Goal: Information Seeking & Learning: Learn about a topic

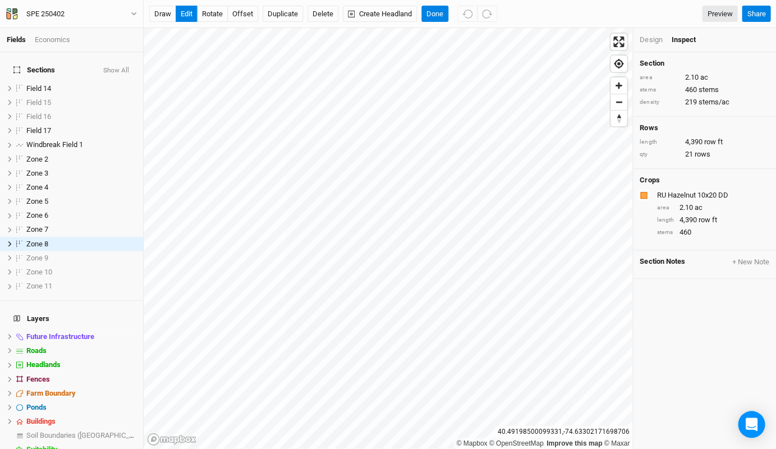
click at [647, 40] on div "Design" at bounding box center [650, 40] width 22 height 10
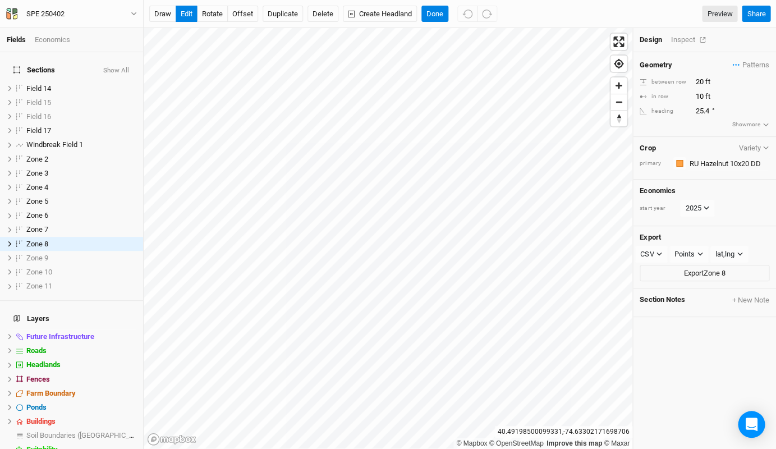
click at [674, 38] on div "Inspect" at bounding box center [690, 40] width 40 height 10
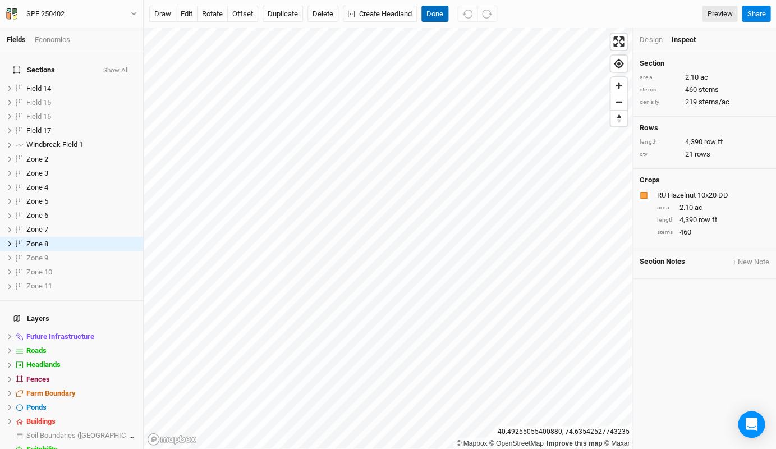
click at [440, 13] on button "Done" at bounding box center [434, 14] width 27 height 17
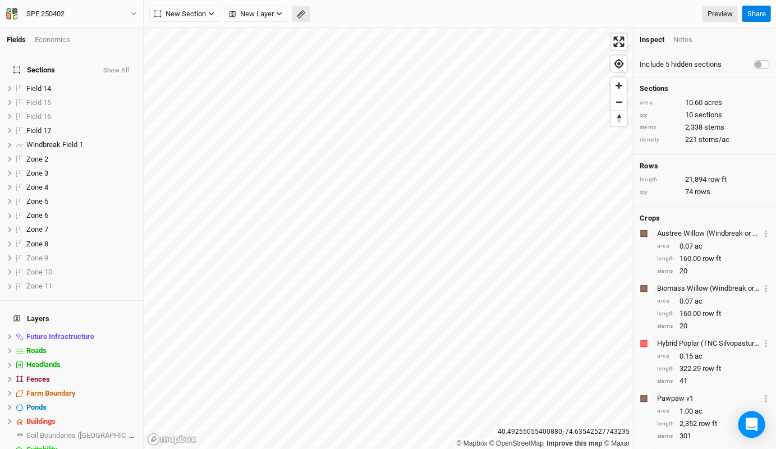
click at [296, 16] on button "button" at bounding box center [301, 14] width 19 height 17
click at [303, 11] on rect "button" at bounding box center [300, 15] width 7 height 8
click at [202, 14] on button "Done" at bounding box center [200, 14] width 27 height 17
click at [302, 15] on icon "button" at bounding box center [301, 14] width 8 height 8
click at [303, 15] on icon "button" at bounding box center [301, 14] width 8 height 8
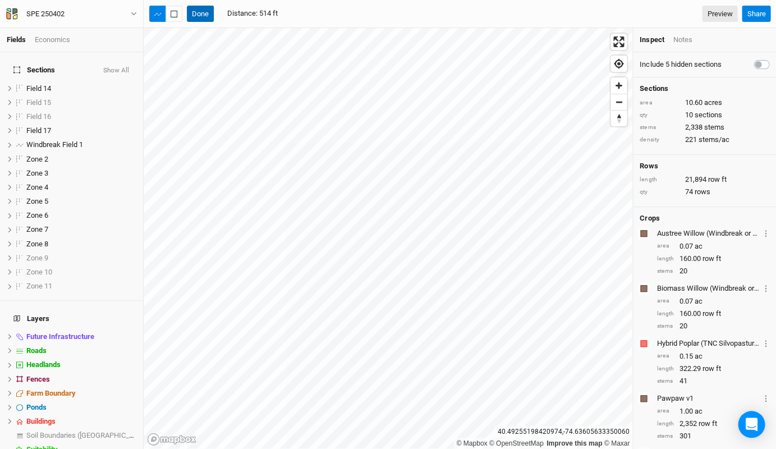
click at [201, 16] on button "Done" at bounding box center [200, 14] width 27 height 17
click at [299, 16] on icon "button" at bounding box center [301, 14] width 8 height 8
click at [299, 14] on icon "button" at bounding box center [300, 14] width 4 height 4
click at [208, 25] on div "Done Distance : 763 ft Preview Share" at bounding box center [460, 14] width 632 height 28
click at [200, 15] on button "Done" at bounding box center [200, 14] width 27 height 17
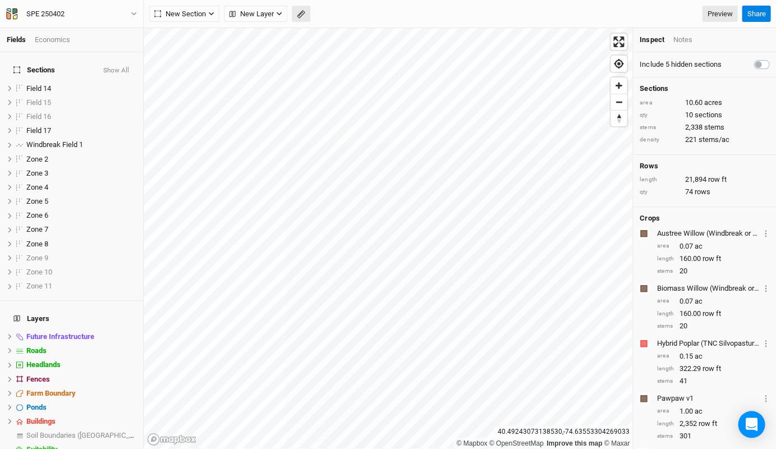
click at [302, 15] on icon "button" at bounding box center [301, 14] width 8 height 8
click at [303, 18] on icon "button" at bounding box center [301, 14] width 8 height 8
click at [298, 11] on icon "button" at bounding box center [301, 14] width 8 height 8
click at [204, 17] on button "Done" at bounding box center [200, 14] width 27 height 17
click at [298, 13] on icon "button" at bounding box center [301, 14] width 8 height 8
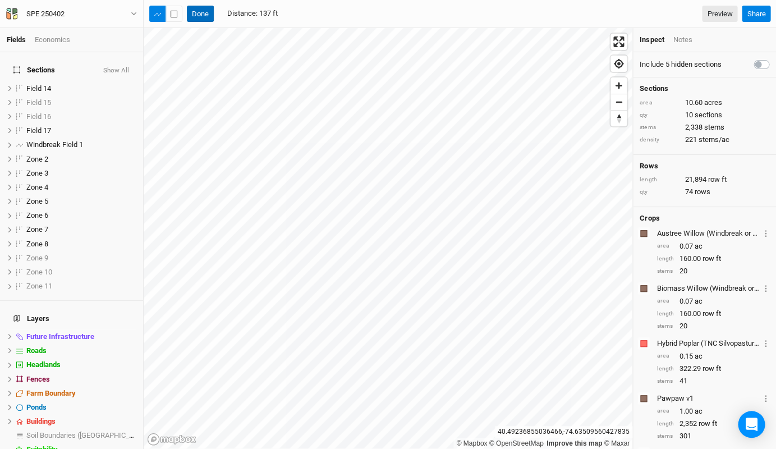
click at [195, 15] on button "Done" at bounding box center [200, 14] width 27 height 17
click at [298, 12] on icon "button" at bounding box center [301, 14] width 8 height 8
click at [301, 13] on icon "button" at bounding box center [301, 14] width 8 height 8
click at [193, 15] on button "Done" at bounding box center [200, 14] width 27 height 17
click at [302, 18] on icon "button" at bounding box center [301, 14] width 8 height 8
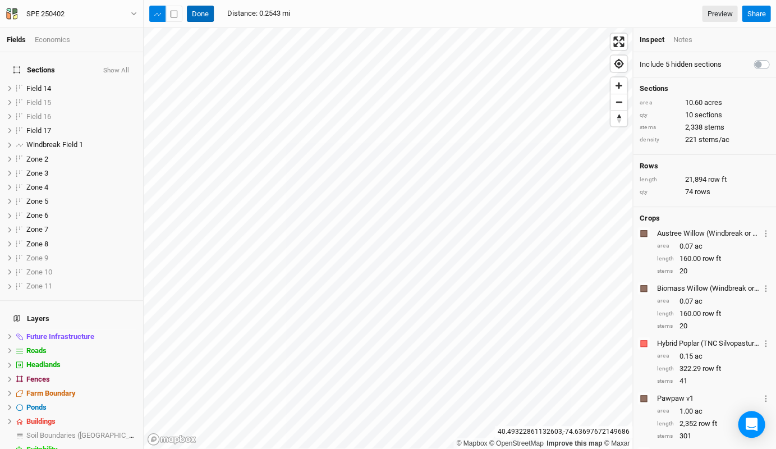
click at [199, 11] on button "Done" at bounding box center [200, 14] width 27 height 17
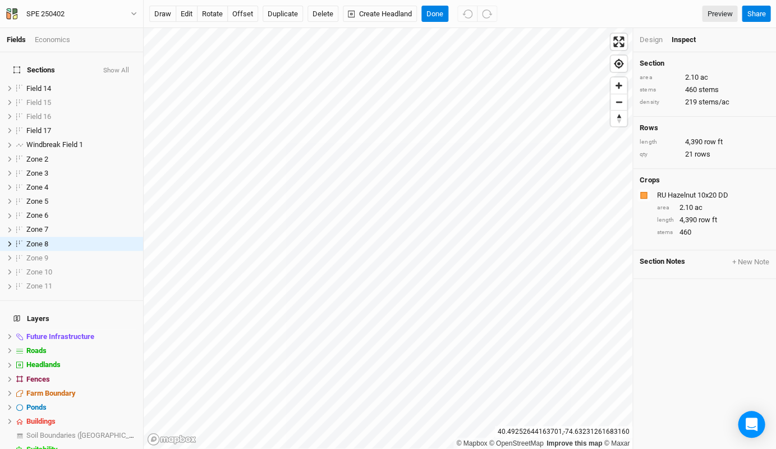
click at [642, 43] on div "Design" at bounding box center [650, 40] width 22 height 10
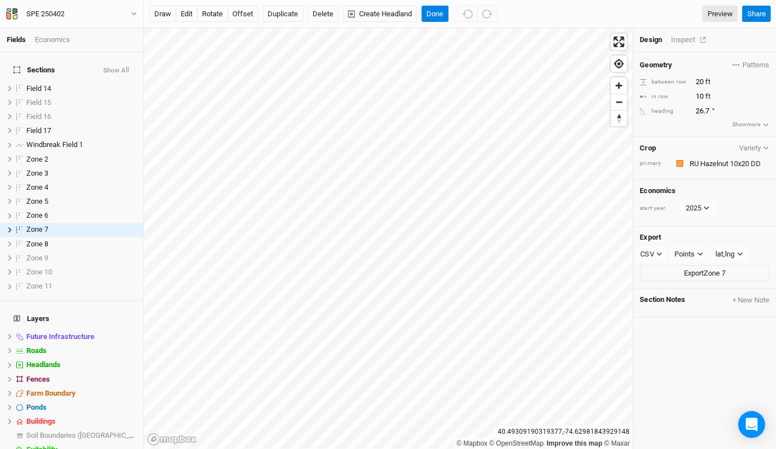
click at [685, 44] on div "Inspect" at bounding box center [690, 40] width 40 height 10
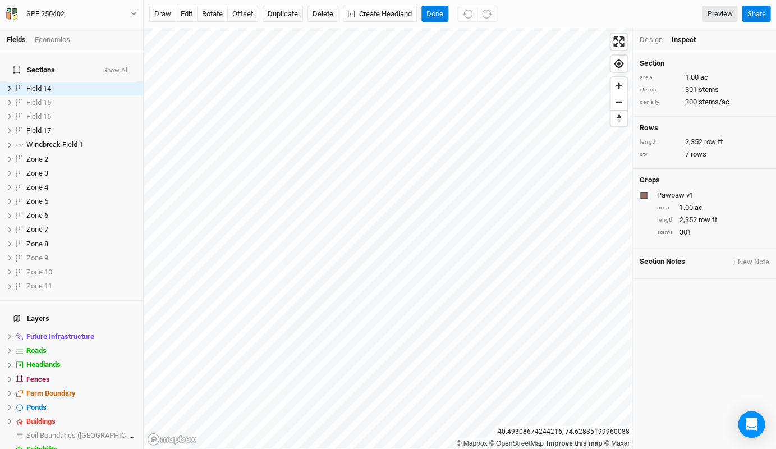
click at [651, 42] on div "Design" at bounding box center [650, 40] width 22 height 10
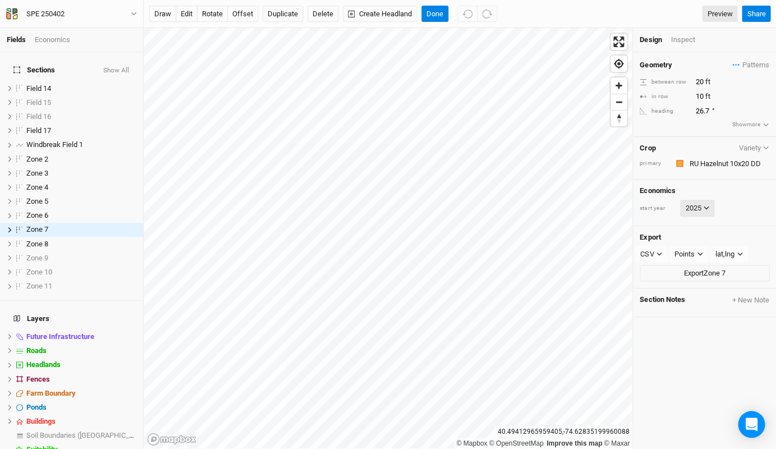
click at [707, 206] on icon at bounding box center [706, 208] width 6 height 6
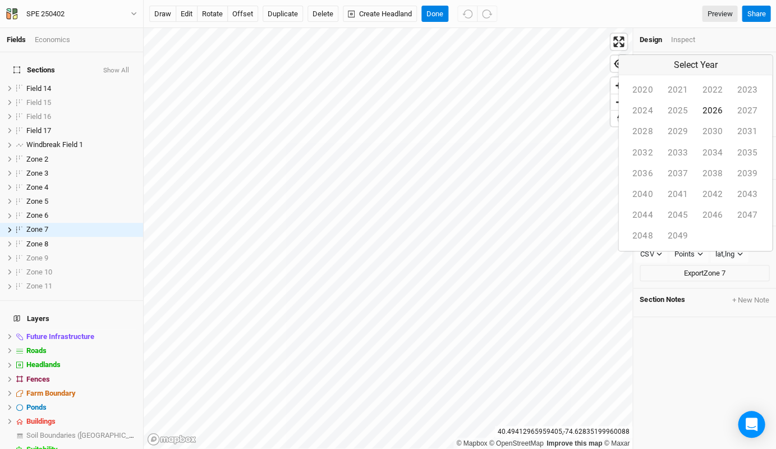
click at [694, 121] on button "2026" at bounding box center [711, 110] width 35 height 21
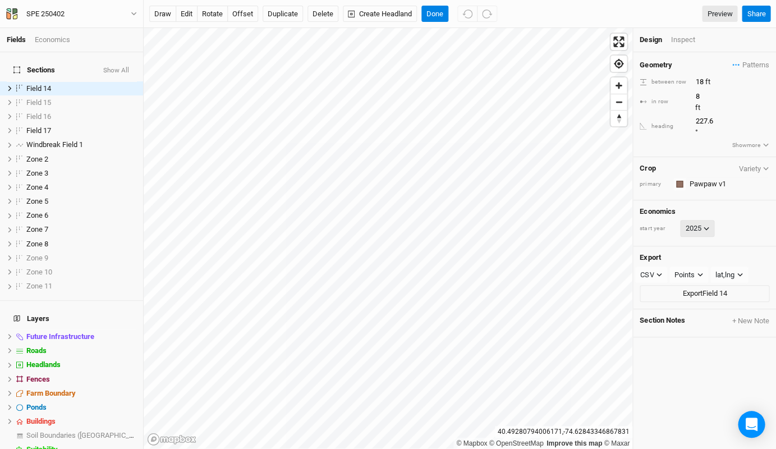
click at [695, 220] on button "2025" at bounding box center [697, 228] width 34 height 17
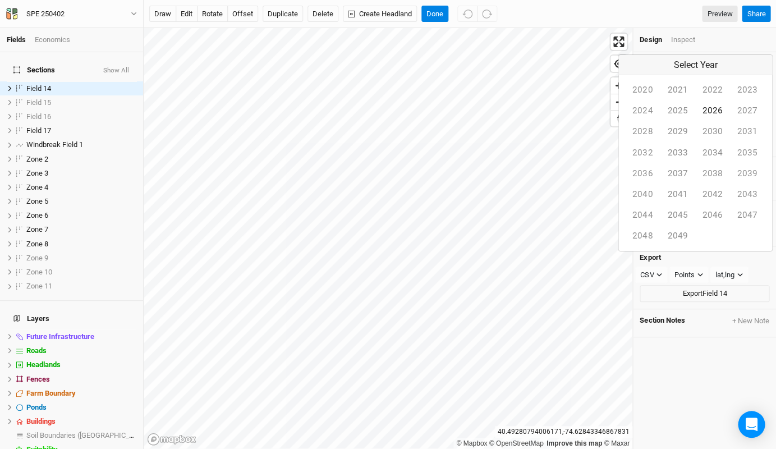
click at [694, 121] on button "2026" at bounding box center [711, 110] width 35 height 21
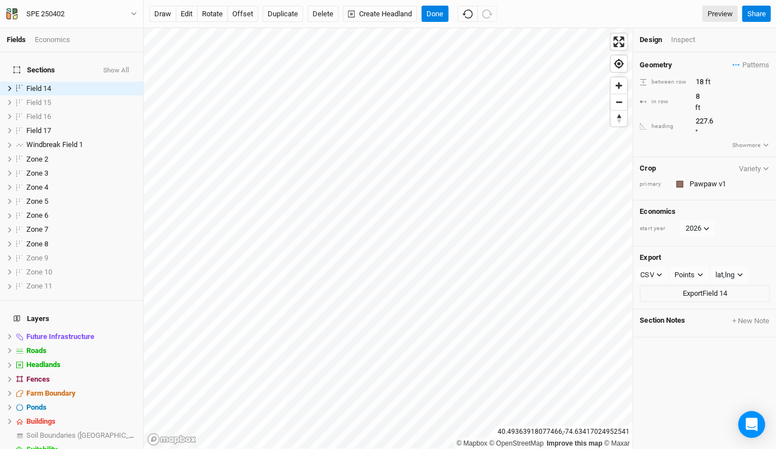
click at [62, 44] on div "Economics" at bounding box center [52, 40] width 35 height 10
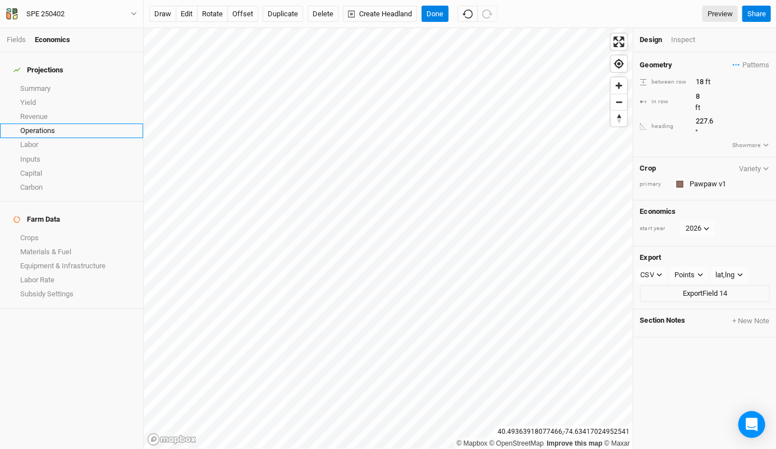
click at [45, 123] on link "Operations" at bounding box center [71, 130] width 143 height 14
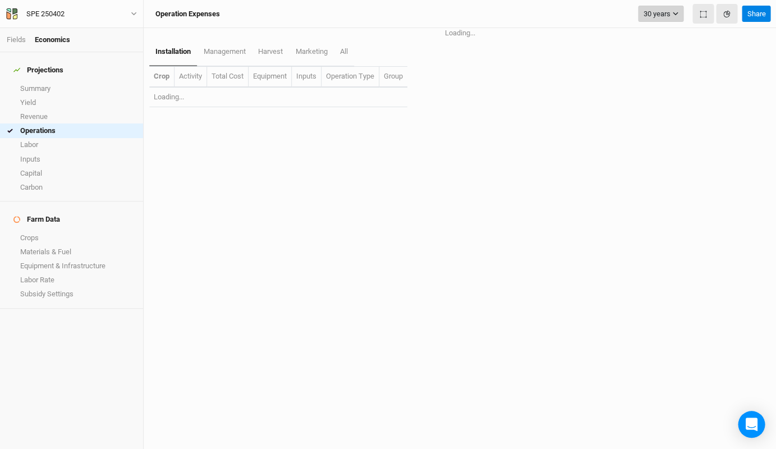
click at [673, 20] on button "30 years" at bounding box center [660, 14] width 45 height 17
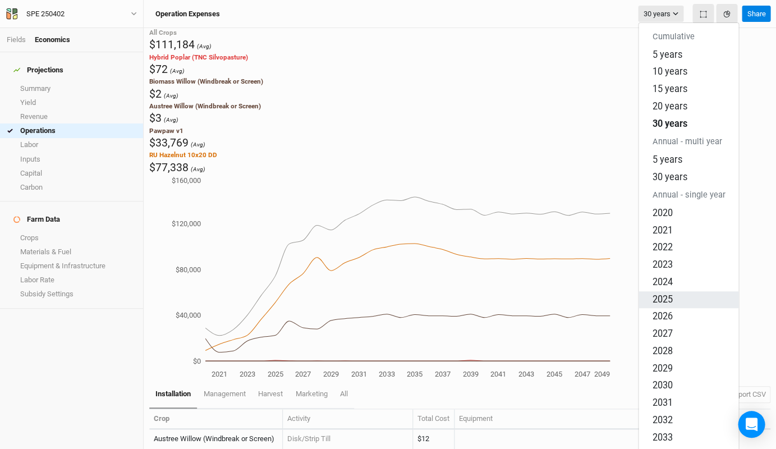
click at [664, 293] on span "2025" at bounding box center [662, 298] width 20 height 11
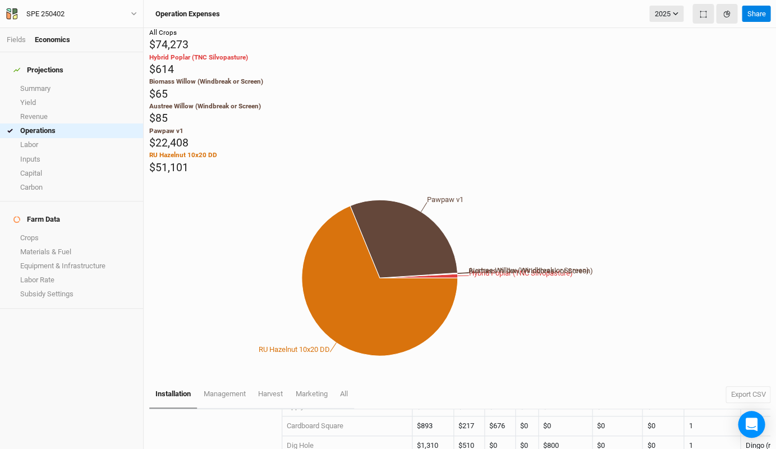
scroll to position [408, 2]
click at [39, 154] on link "Inputs" at bounding box center [71, 159] width 143 height 14
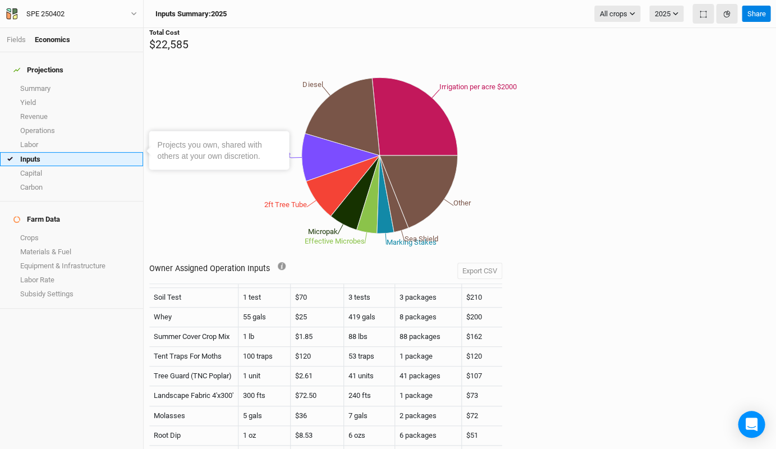
scroll to position [352, 0]
click at [37, 166] on link "Capital" at bounding box center [71, 173] width 143 height 14
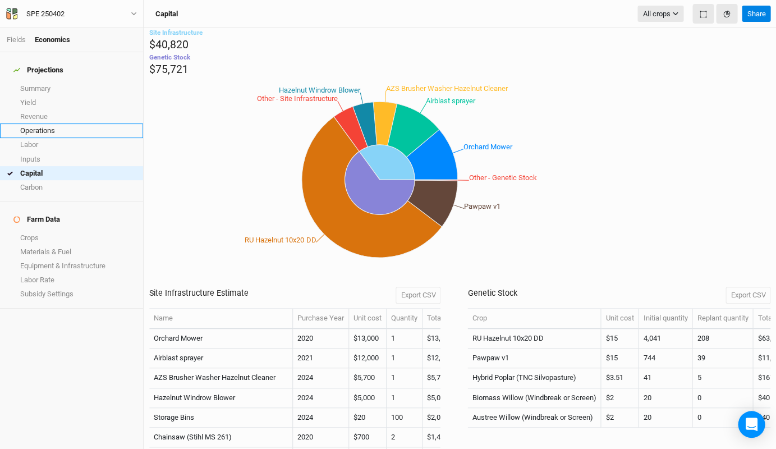
click at [62, 123] on link "Operations" at bounding box center [71, 130] width 143 height 14
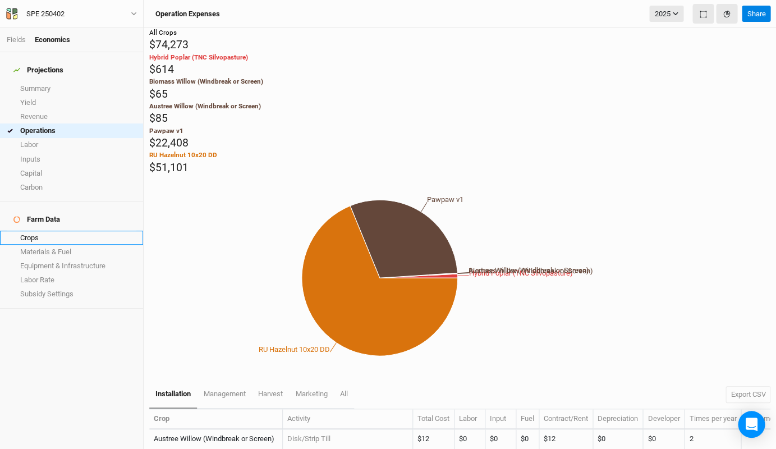
click at [54, 231] on link "Crops" at bounding box center [71, 238] width 143 height 14
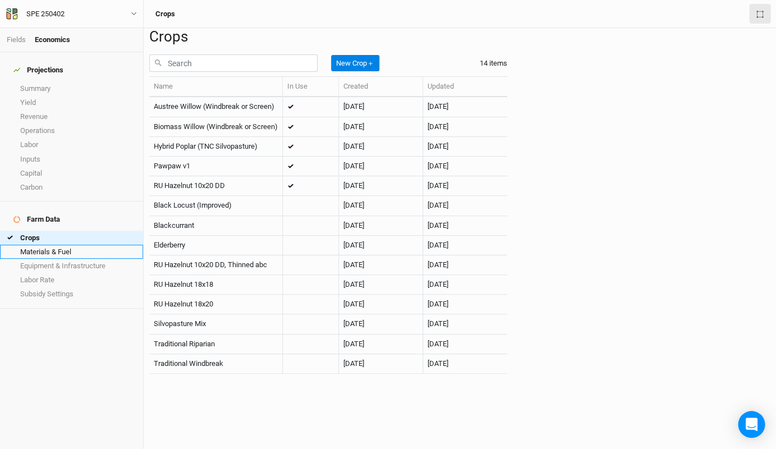
click at [56, 245] on link "Materials & Fuel" at bounding box center [71, 252] width 143 height 14
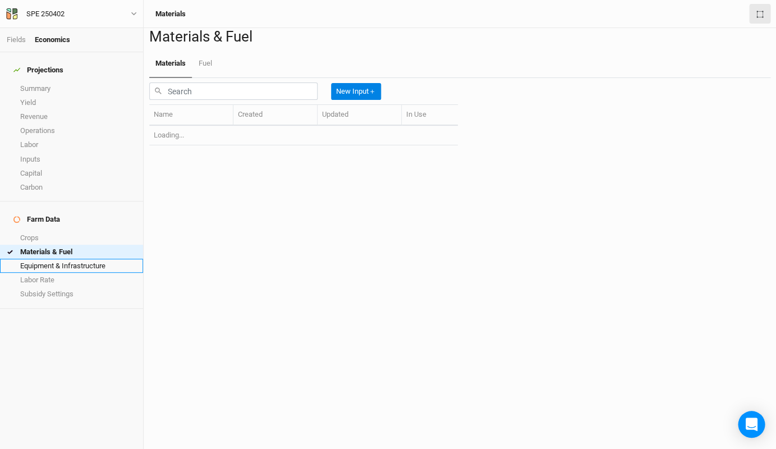
click at [64, 259] on link "Equipment & Infrastructure" at bounding box center [71, 266] width 143 height 14
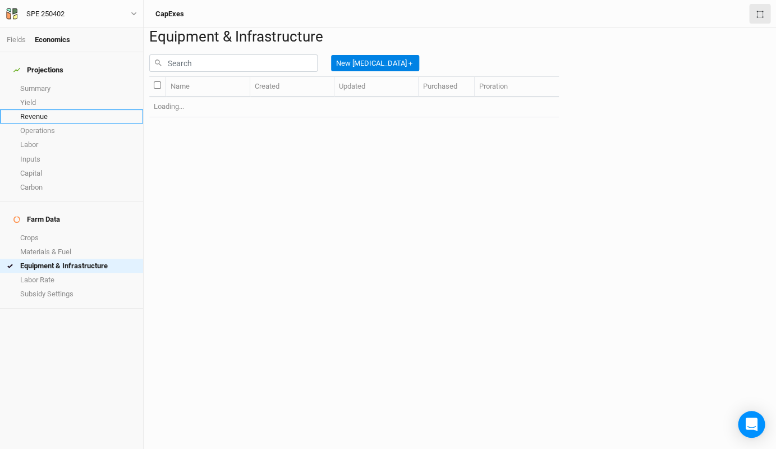
click at [34, 109] on link "Revenue" at bounding box center [71, 116] width 143 height 14
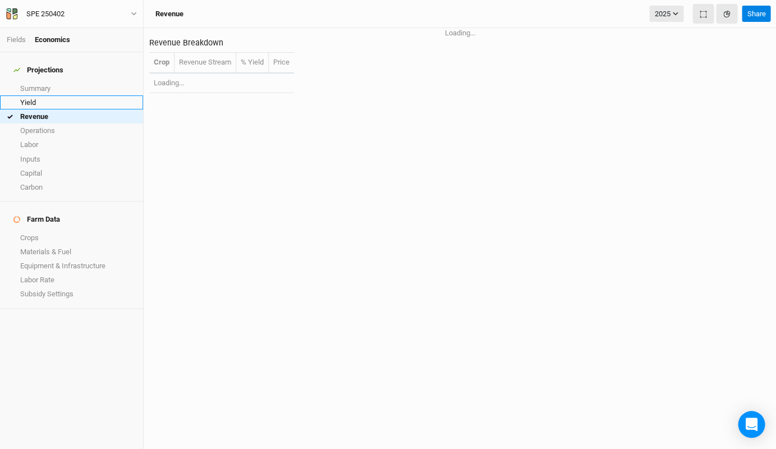
click at [34, 95] on link "Yield" at bounding box center [71, 102] width 143 height 14
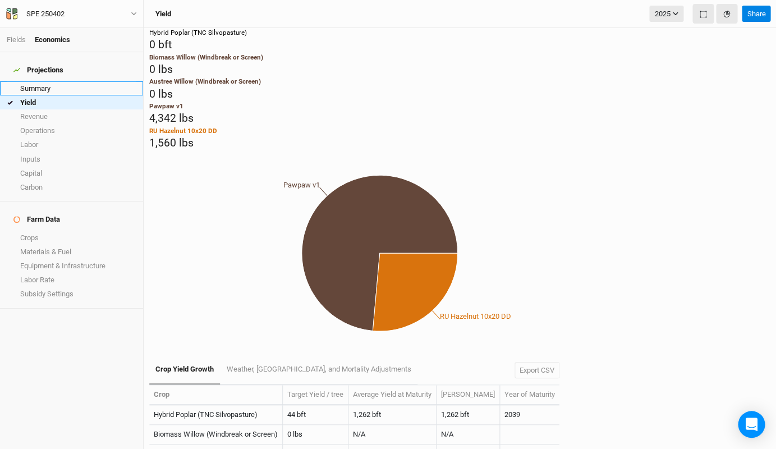
click at [40, 81] on link "Summary" at bounding box center [71, 88] width 143 height 14
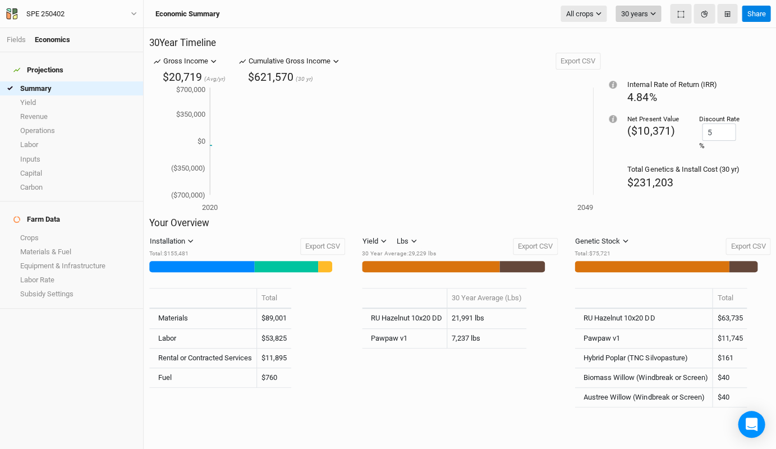
click at [642, 20] on button "30 years" at bounding box center [637, 14] width 45 height 17
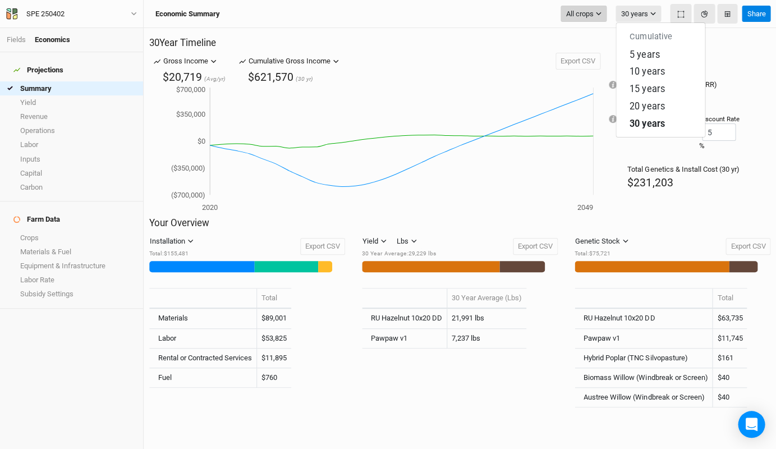
click at [583, 15] on span "All crops" at bounding box center [578, 13] width 27 height 11
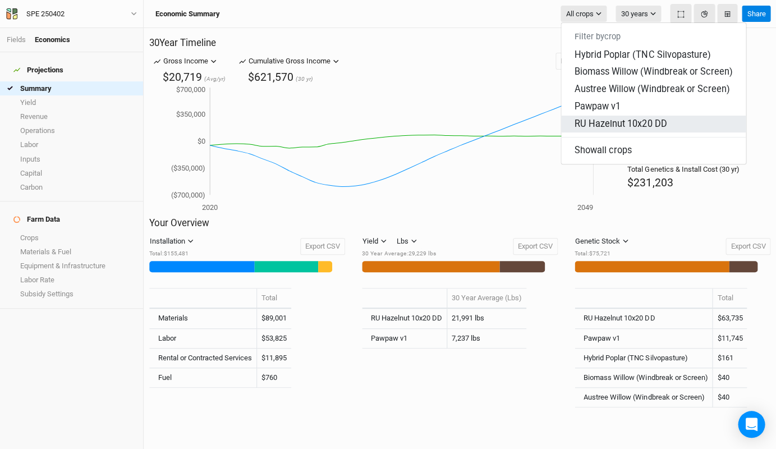
click at [597, 115] on button "RU Hazelnut 10x20 DD" at bounding box center [653, 123] width 185 height 17
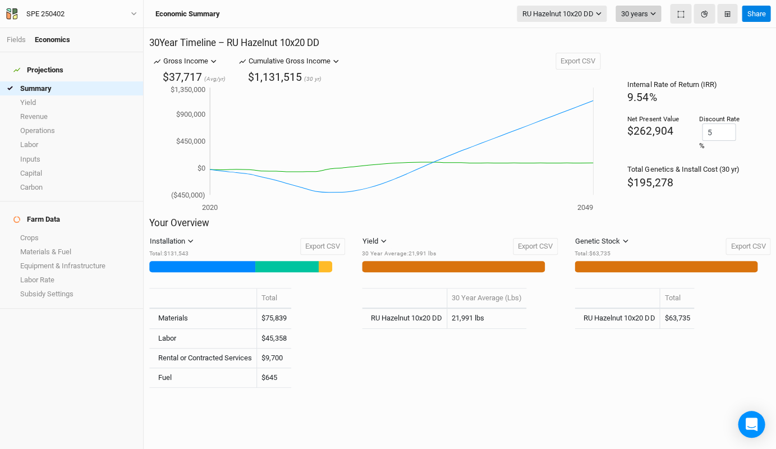
click at [654, 14] on icon "button" at bounding box center [652, 14] width 6 height 6
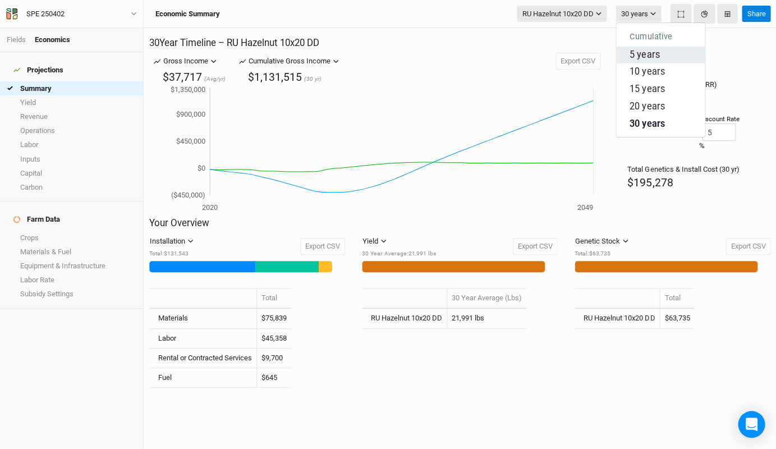
click at [651, 52] on span "5 years" at bounding box center [644, 54] width 30 height 11
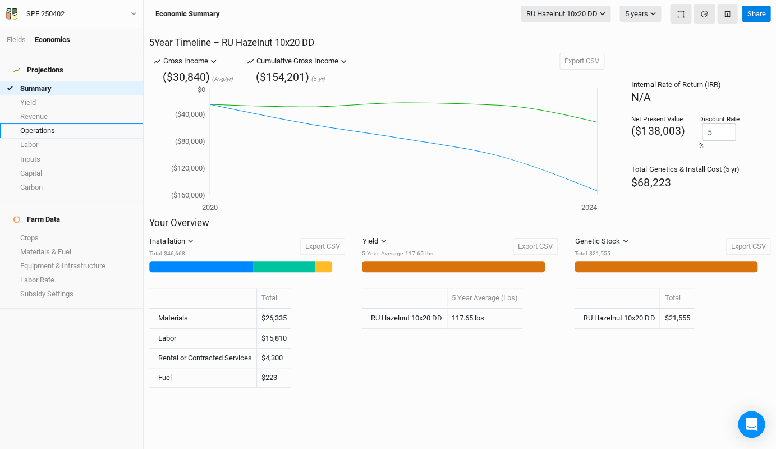
click at [45, 123] on link "Operations" at bounding box center [71, 130] width 143 height 14
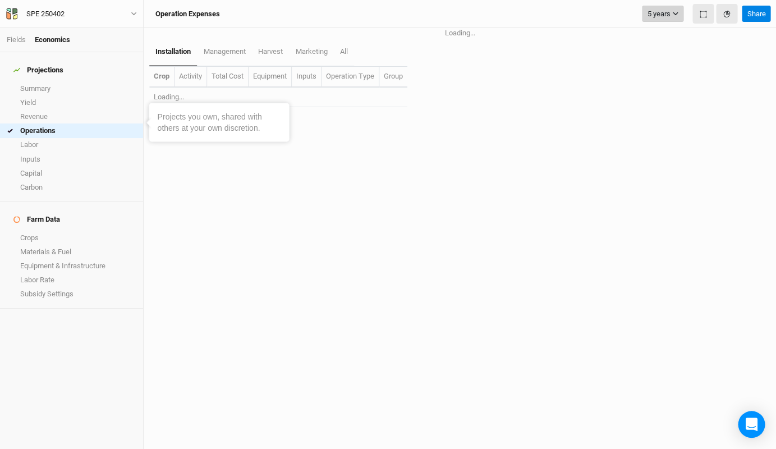
click at [670, 17] on button "5 years" at bounding box center [663, 14] width 42 height 17
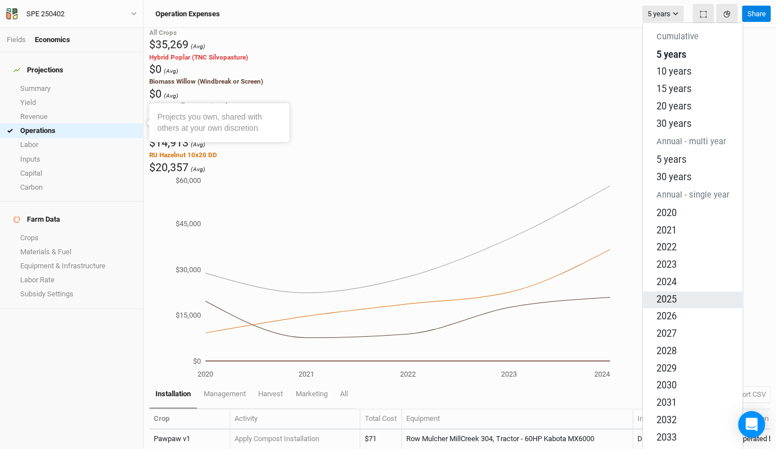
click at [669, 293] on span "2025" at bounding box center [666, 298] width 20 height 11
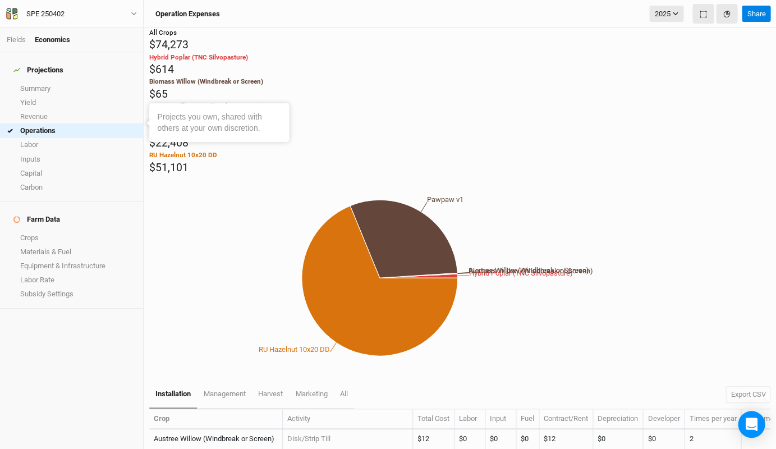
click at [770, 65] on div at bounding box center [770, 65] width 0 height 0
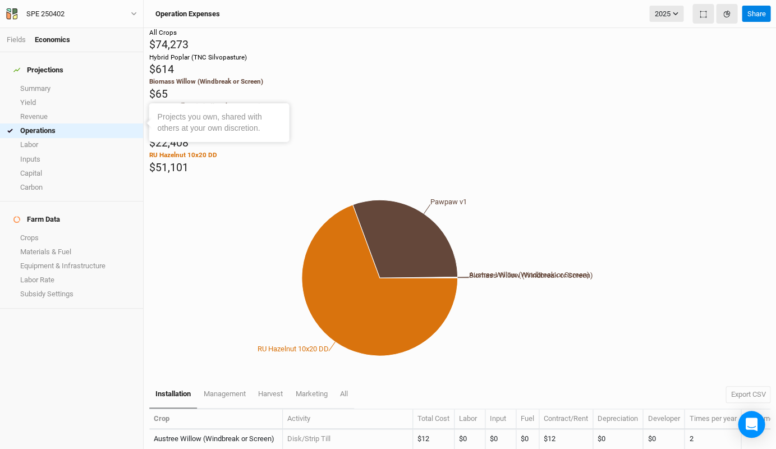
click at [770, 114] on div at bounding box center [770, 114] width 0 height 0
click at [770, 139] on div at bounding box center [770, 139] width 0 height 0
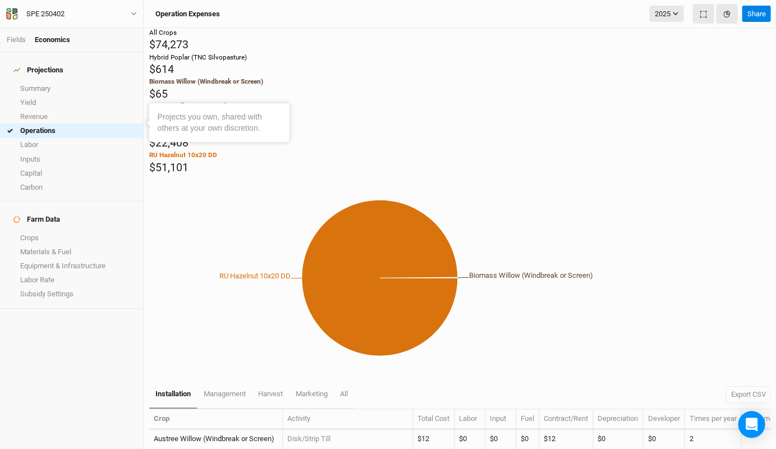
click at [770, 89] on div at bounding box center [770, 89] width 0 height 0
click at [386, 219] on icon "RU Hazelnut 10x20 DD" at bounding box center [379, 277] width 460 height 205
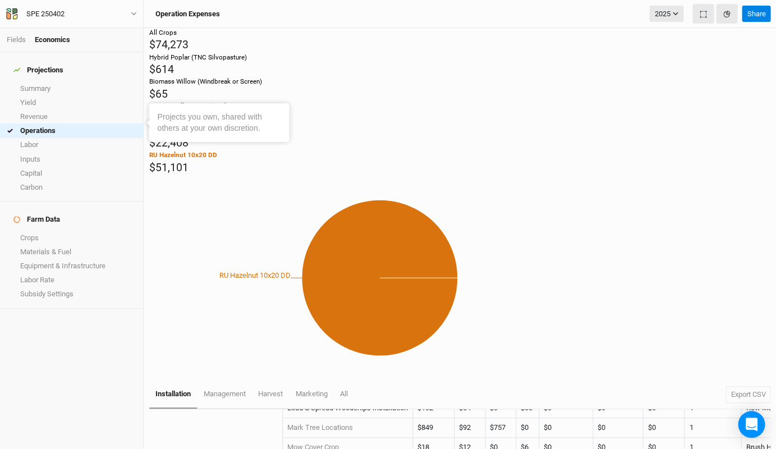
scroll to position [514, 0]
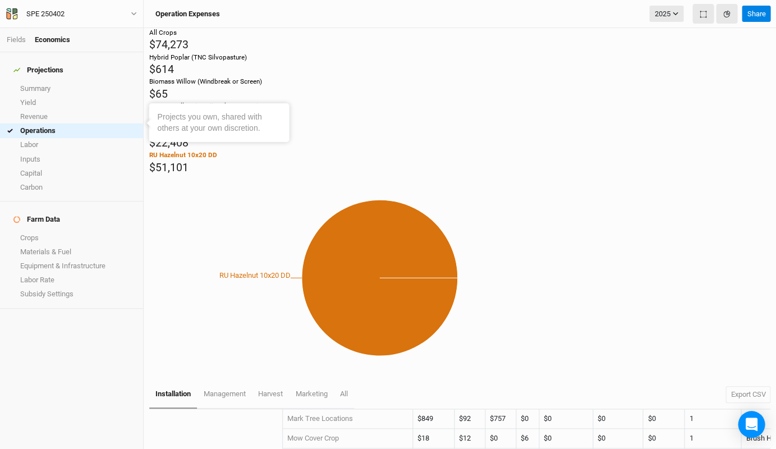
click at [228, 175] on div "RU Hazelnut 10x20 DD $51,101" at bounding box center [459, 162] width 621 height 25
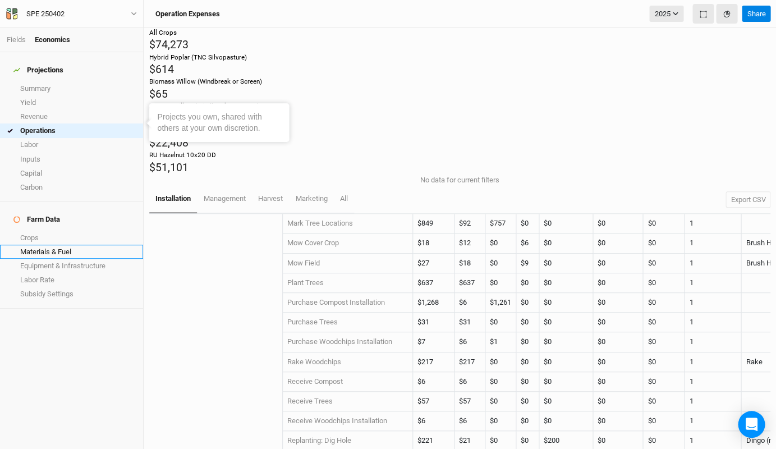
click at [86, 245] on link "Materials & Fuel" at bounding box center [71, 252] width 143 height 14
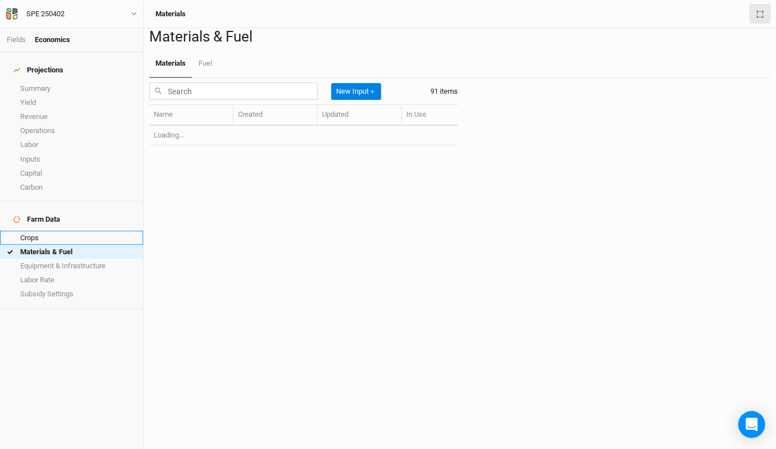
click at [75, 231] on link "Crops" at bounding box center [71, 238] width 143 height 14
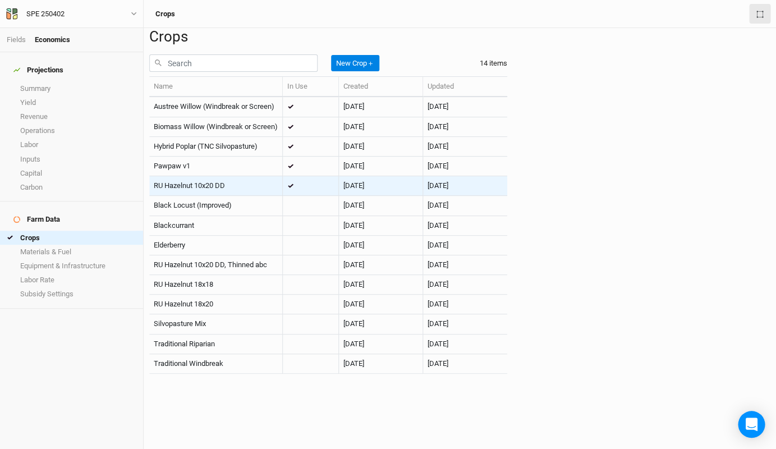
click at [197, 190] on span "RU Hazelnut 10x20 DD" at bounding box center [189, 185] width 71 height 8
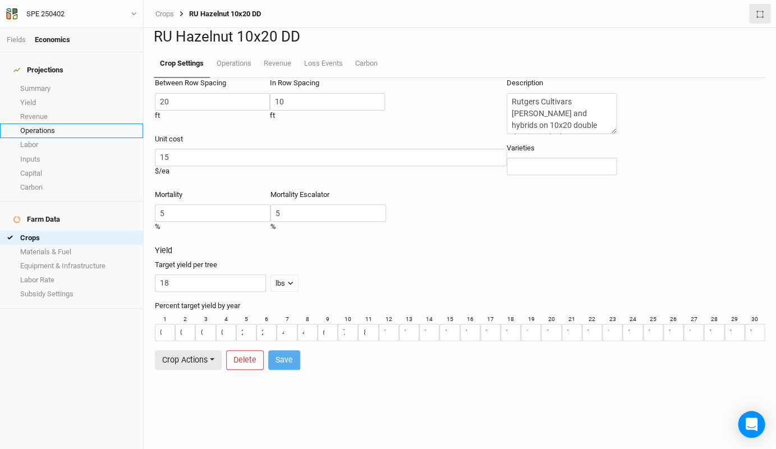
click at [50, 123] on link "Operations" at bounding box center [71, 130] width 143 height 14
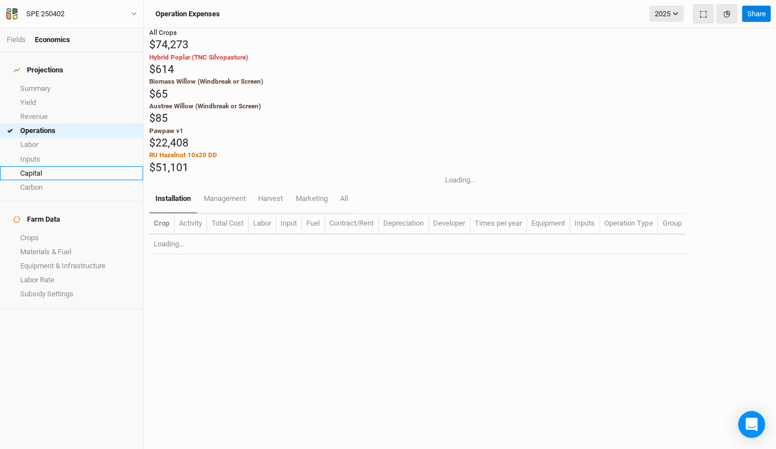
click at [52, 166] on link "Capital" at bounding box center [71, 173] width 143 height 14
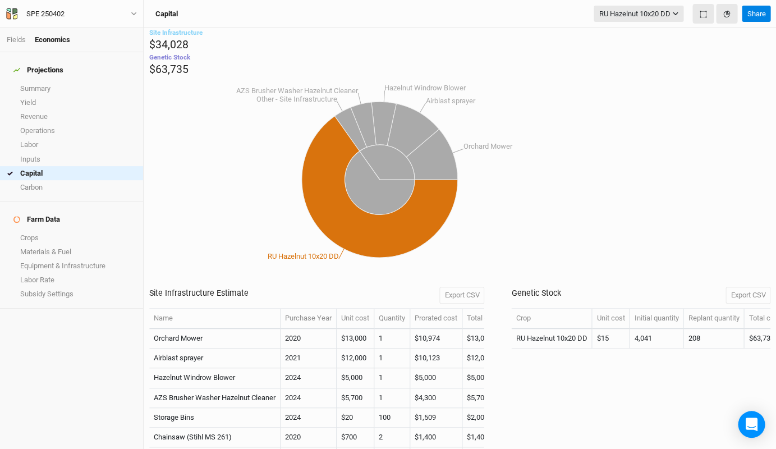
click at [619, 329] on td "$15" at bounding box center [611, 339] width 38 height 20
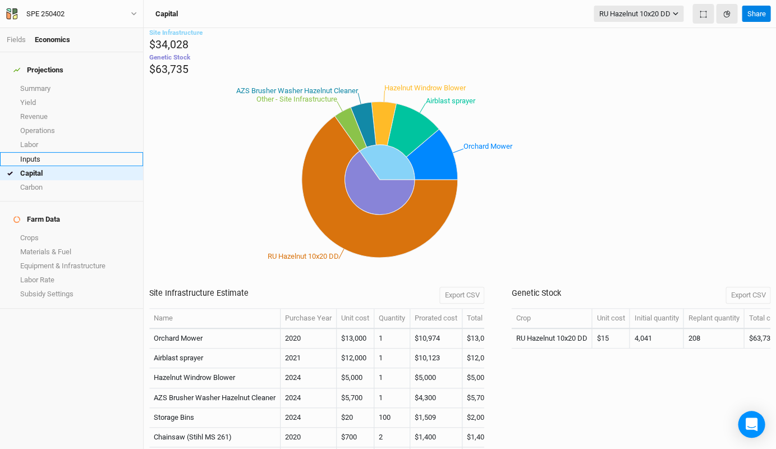
click at [38, 152] on link "Inputs" at bounding box center [71, 159] width 143 height 14
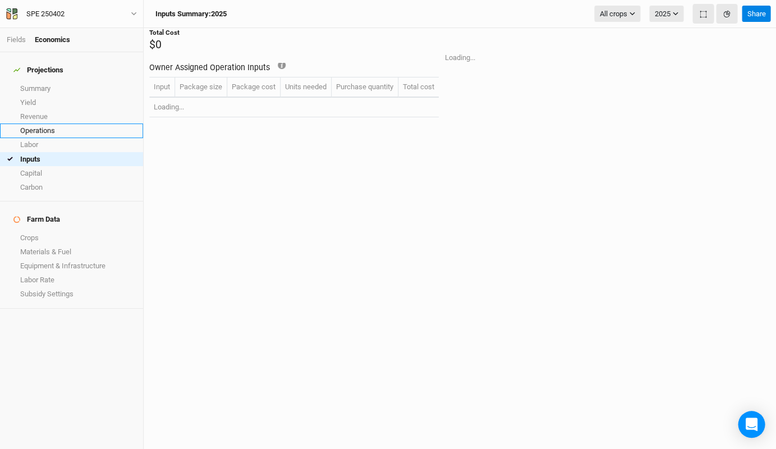
click at [55, 123] on link "Operations" at bounding box center [71, 130] width 143 height 14
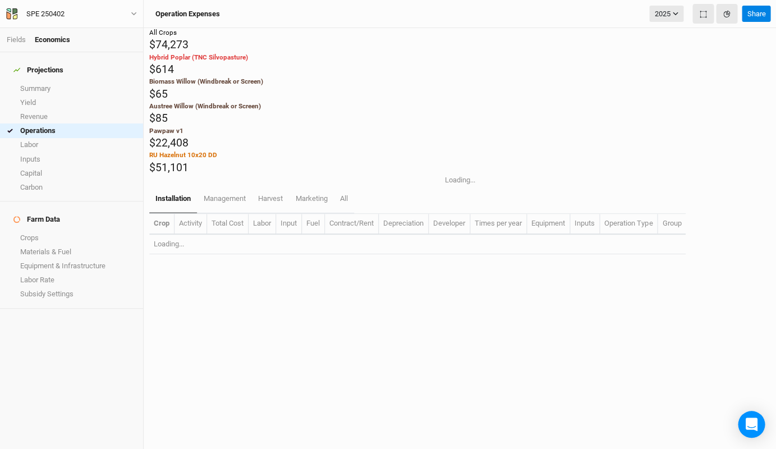
click at [227, 175] on div "RU Hazelnut 10x20 DD $51,101" at bounding box center [459, 162] width 621 height 25
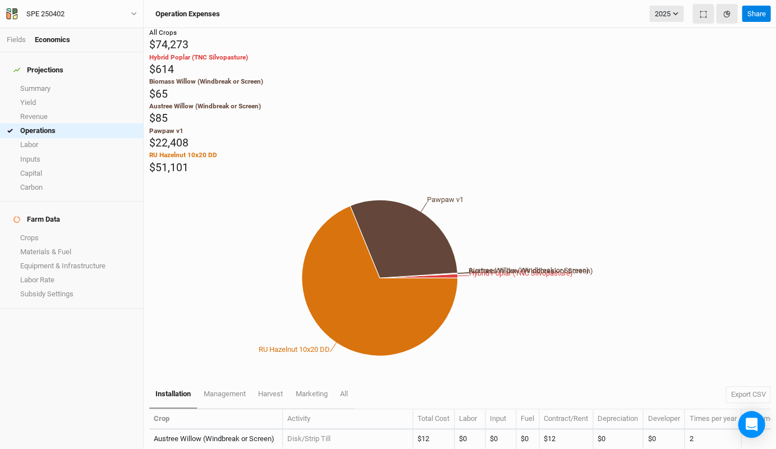
click at [272, 151] on div "Pawpaw v1 $22,408" at bounding box center [459, 138] width 621 height 25
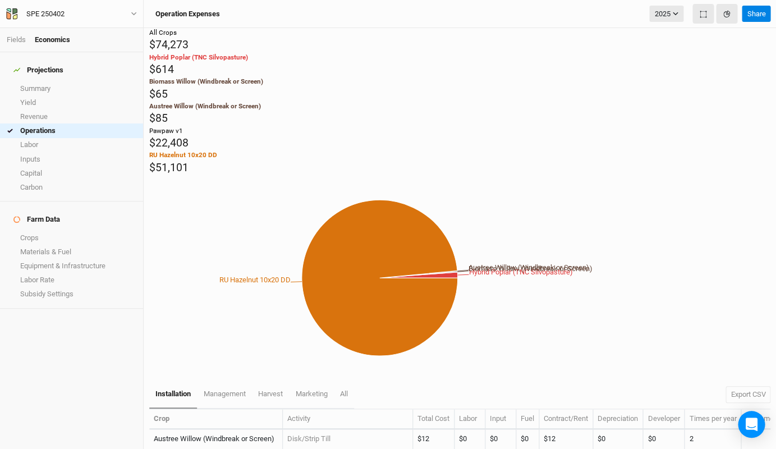
click at [274, 126] on div "Austree Willow (Windbreak or Screen) $85" at bounding box center [459, 114] width 621 height 25
click at [276, 102] on div "Biomass Willow (Windbreak or Screen) $65" at bounding box center [459, 89] width 621 height 25
click at [283, 77] on div "Hybrid Poplar (TNC Silvopasture) $614" at bounding box center [459, 65] width 621 height 25
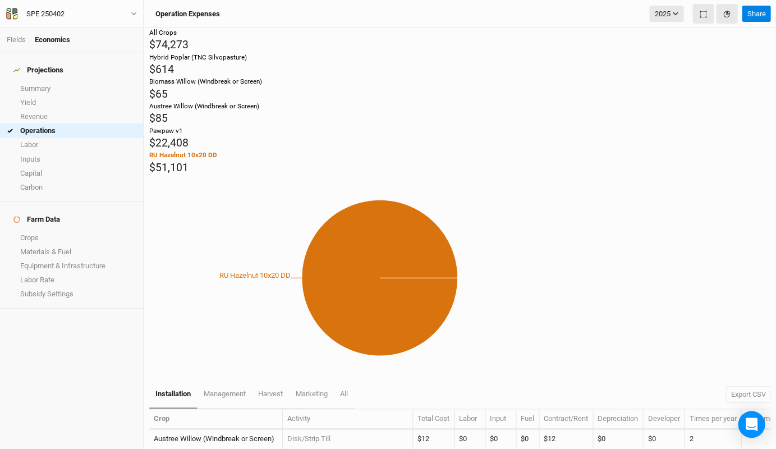
click at [271, 175] on div "RU Hazelnut 10x20 DD $51,101" at bounding box center [459, 162] width 621 height 25
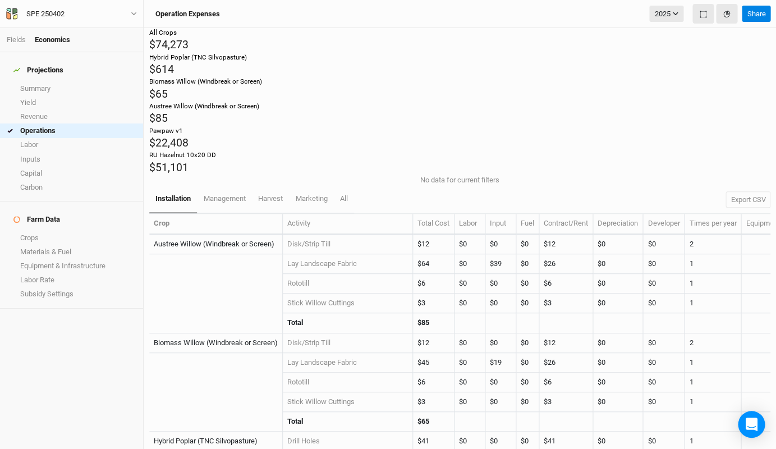
click at [271, 175] on div "RU Hazelnut 10x20 DD $51,101" at bounding box center [459, 162] width 621 height 25
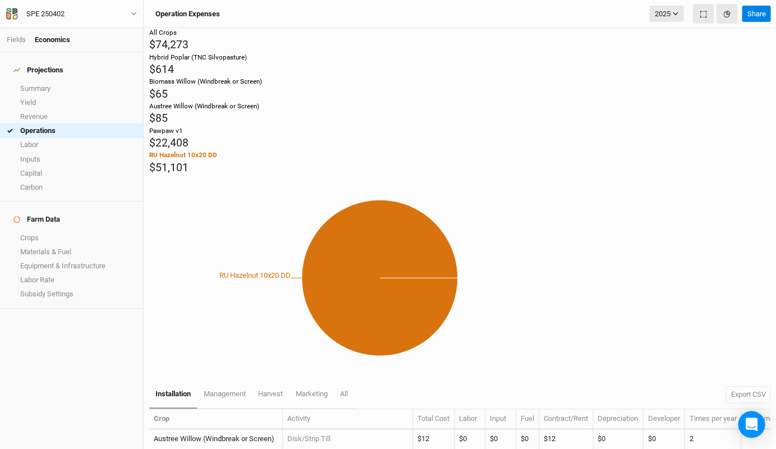
click at [458, 200] on icon at bounding box center [380, 278] width 156 height 156
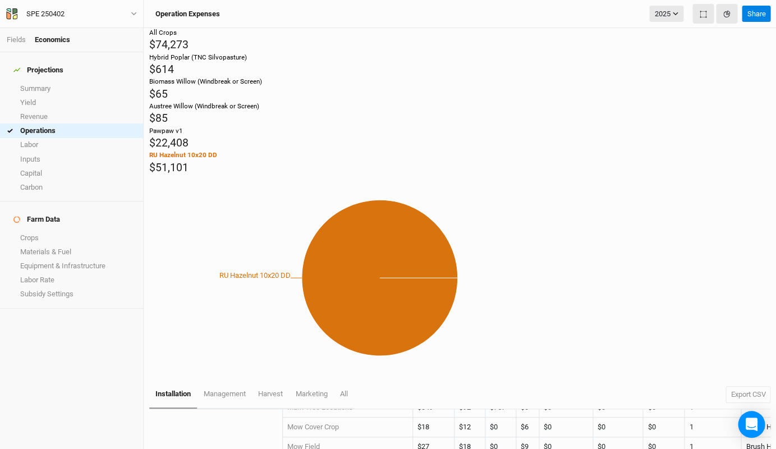
scroll to position [525, 0]
